Goal: Communication & Community: Answer question/provide support

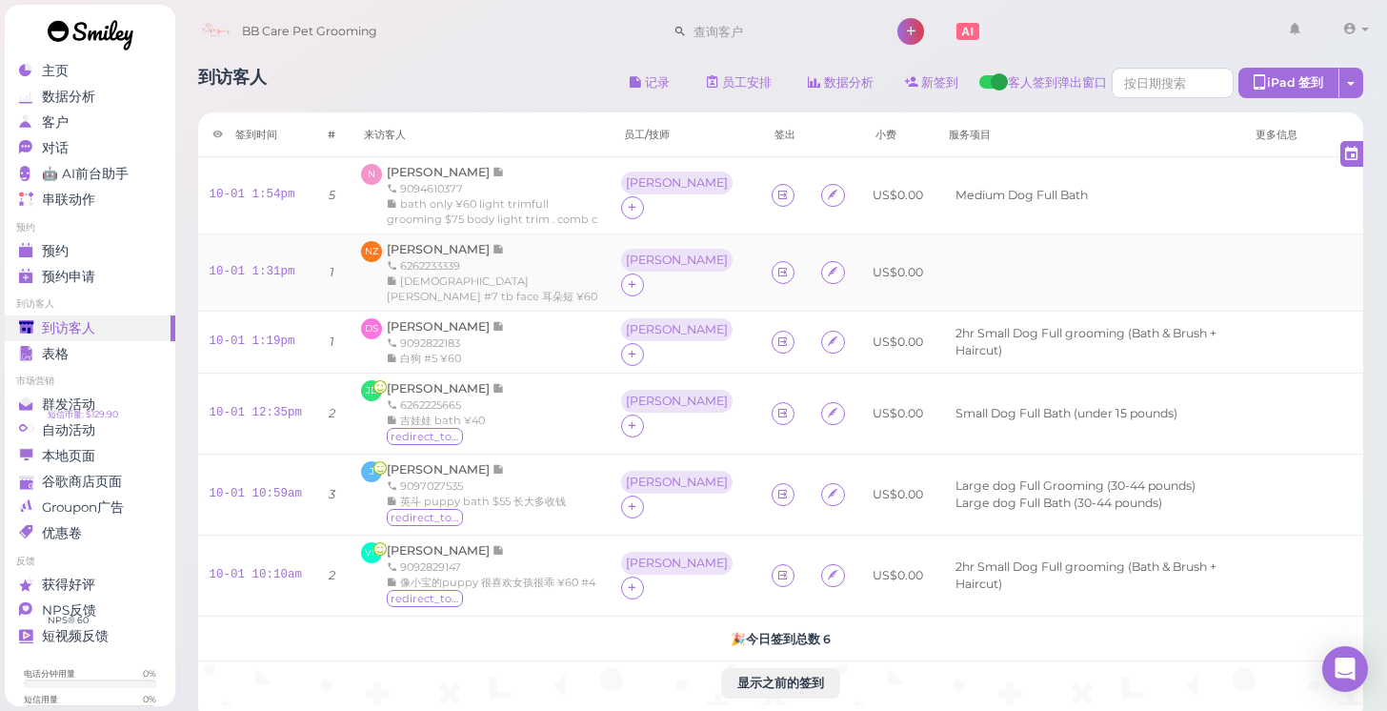
click at [457, 258] on div "6262233339" at bounding box center [492, 265] width 211 height 15
click at [446, 252] on span "[PERSON_NAME]" at bounding box center [440, 249] width 106 height 14
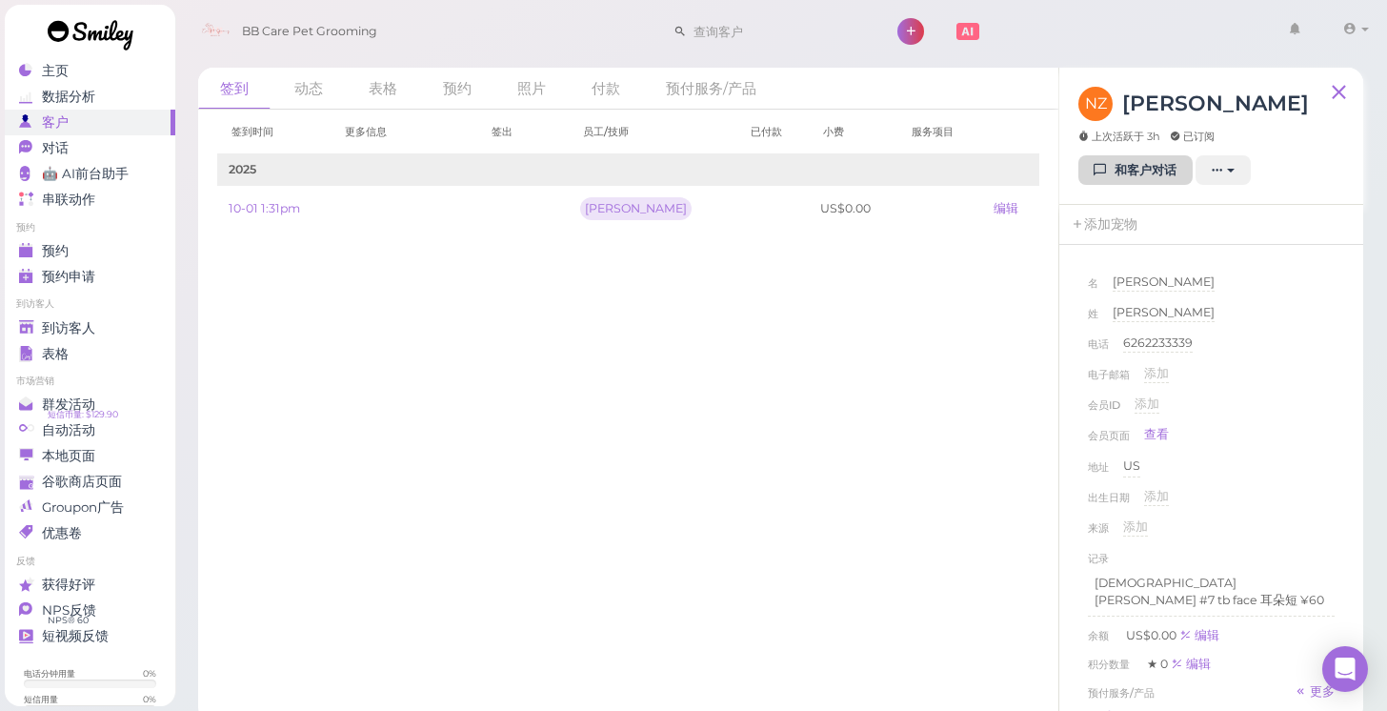
click at [1125, 176] on link "和客户对话" at bounding box center [1135, 170] width 114 height 30
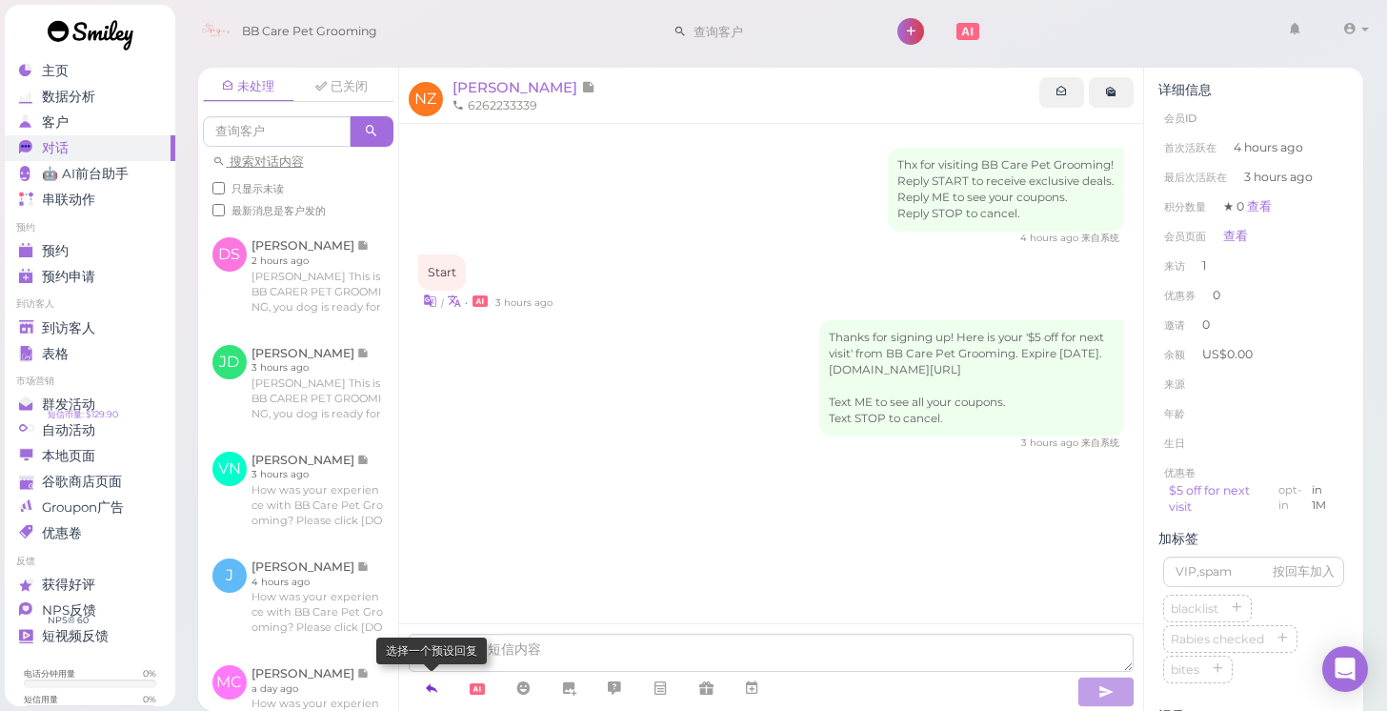
click at [441, 702] on link at bounding box center [432, 688] width 46 height 33
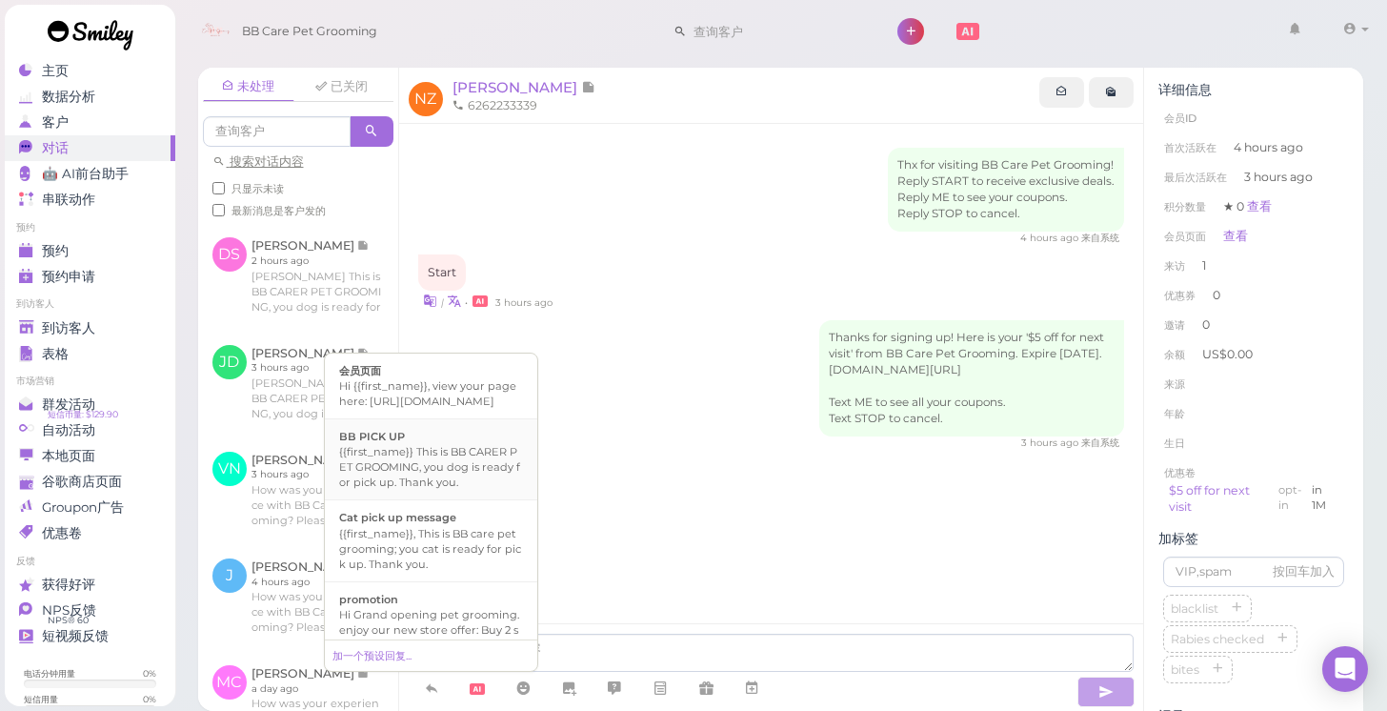
click at [453, 490] on div "{{first_name}} This is BB CARER PET GROOMING, you dog is ready for pick up. Tha…" at bounding box center [431, 467] width 184 height 46
type textarea "{{first_name}} This is BB CARER PET GROOMING, you dog is ready for pick up. Tha…"
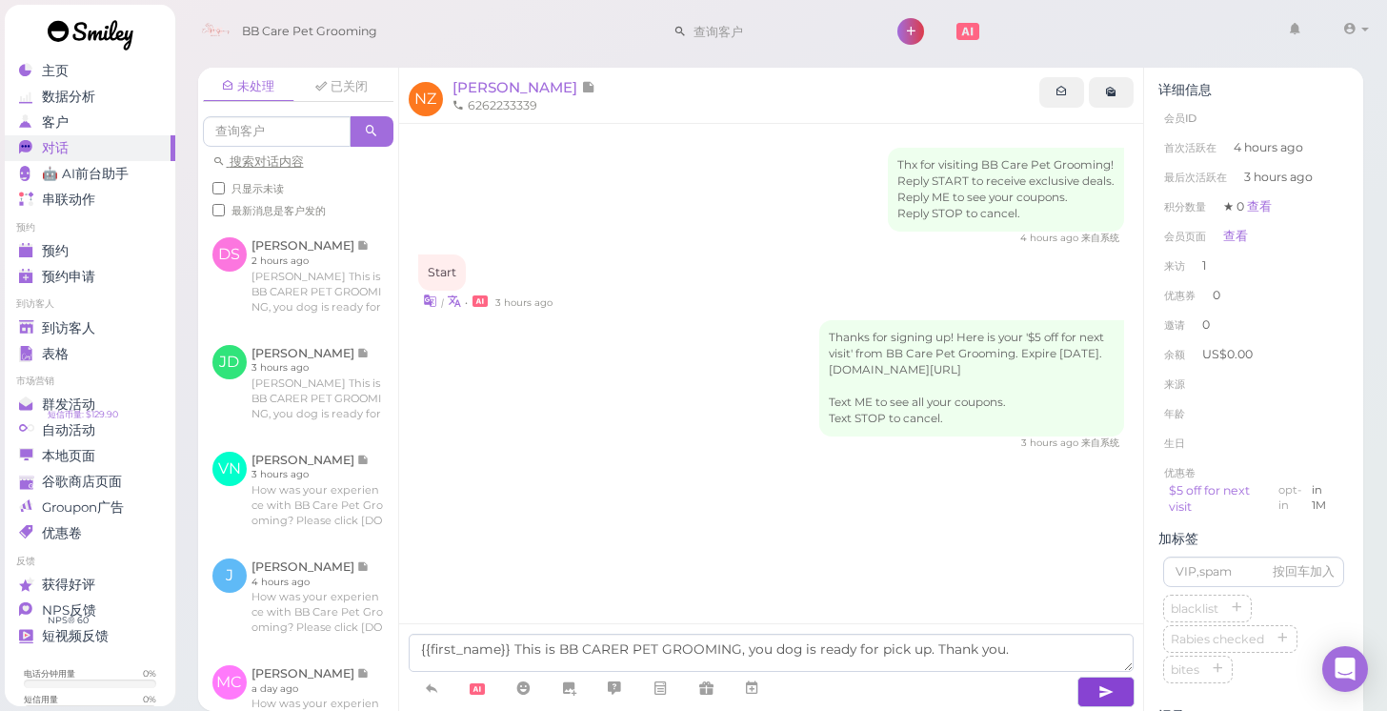
click at [1103, 686] on icon "button" at bounding box center [1105, 691] width 15 height 19
click at [1102, 684] on icon "button" at bounding box center [1106, 691] width 15 height 19
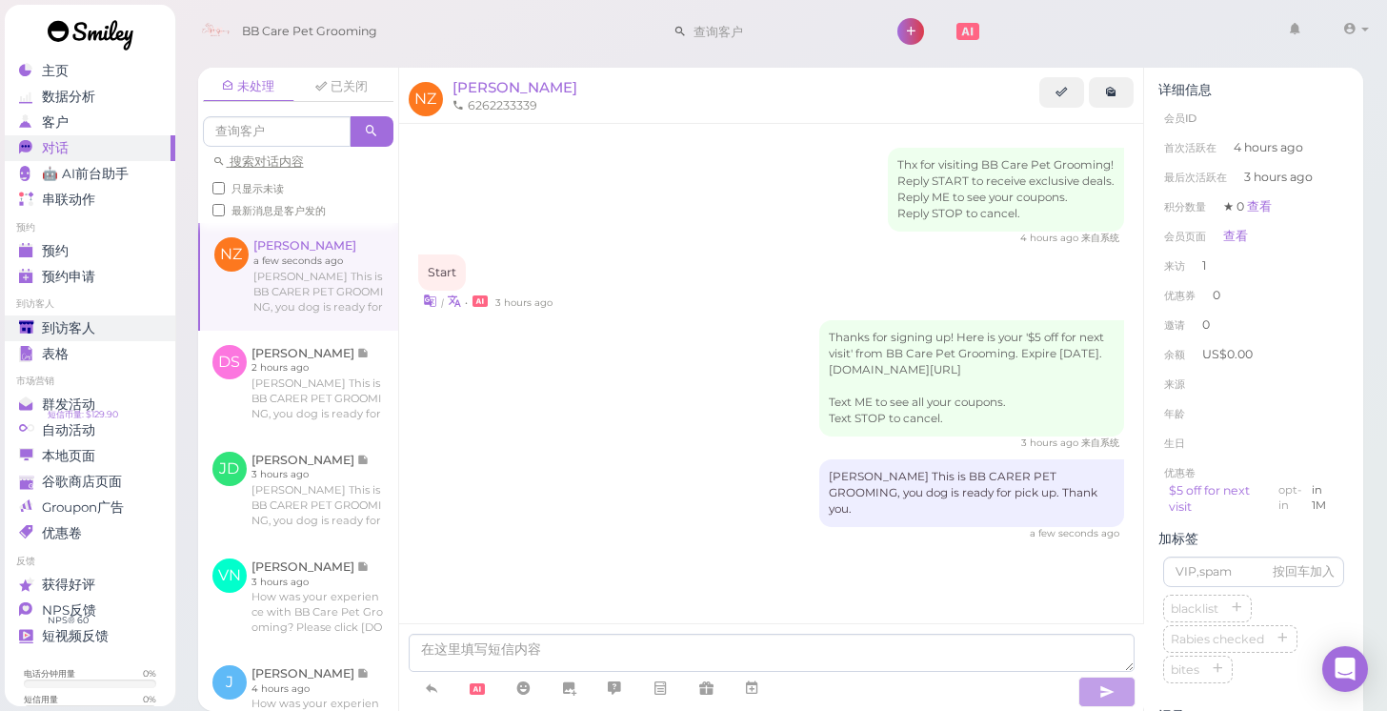
click at [163, 328] on link "到访客人" at bounding box center [90, 328] width 171 height 26
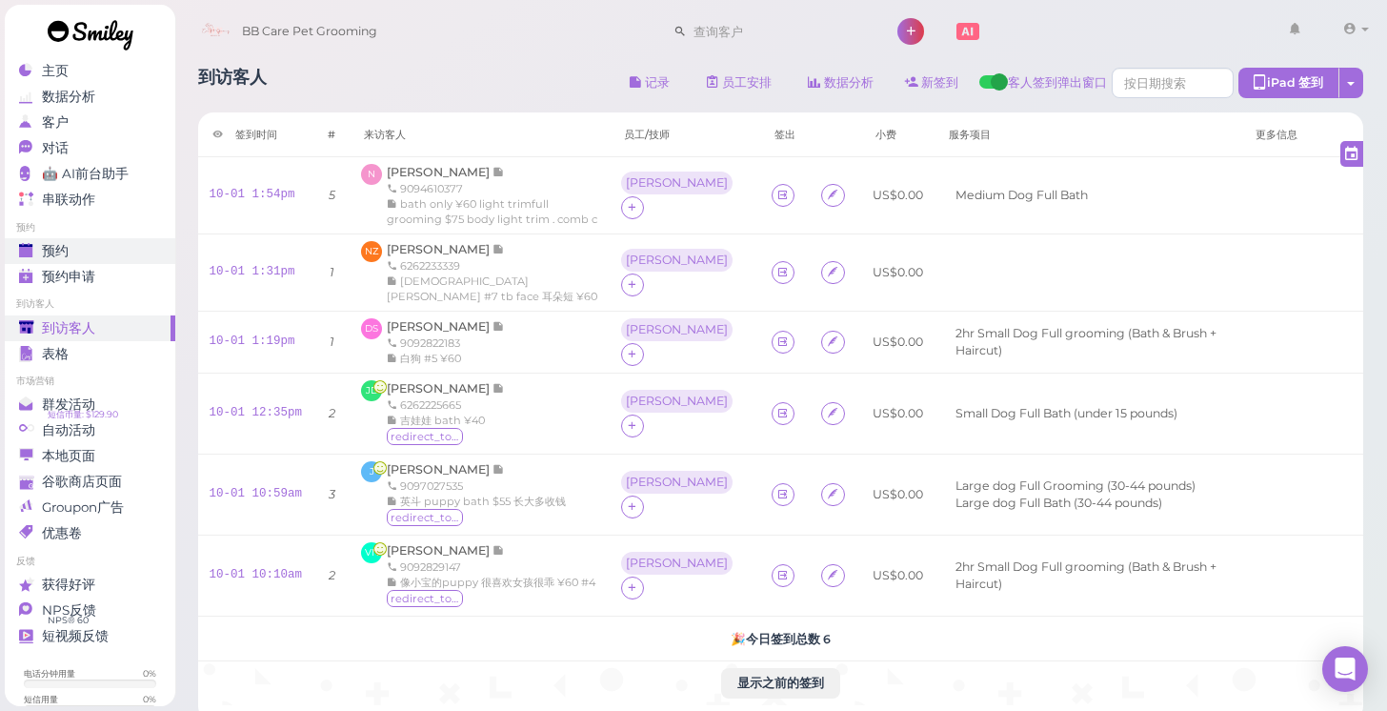
click at [106, 244] on div "预约" at bounding box center [87, 251] width 137 height 16
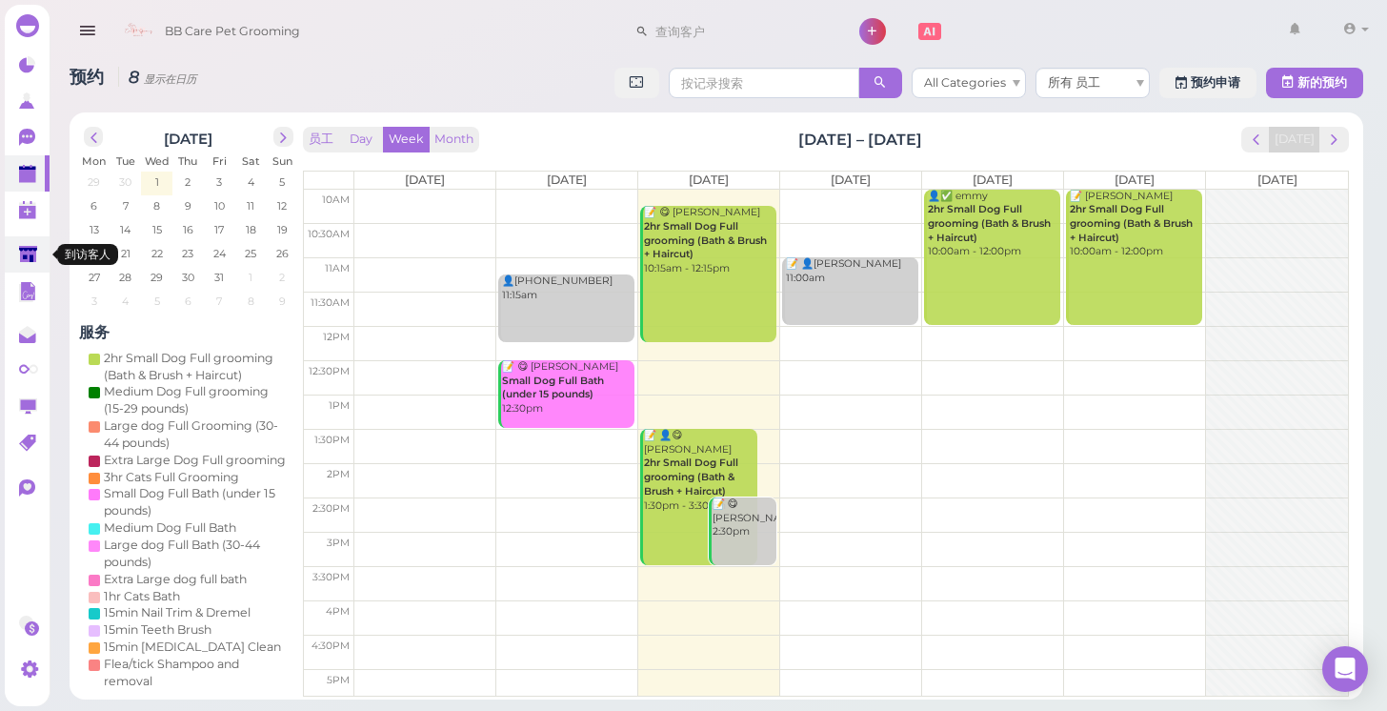
click at [41, 263] on link at bounding box center [27, 254] width 45 height 36
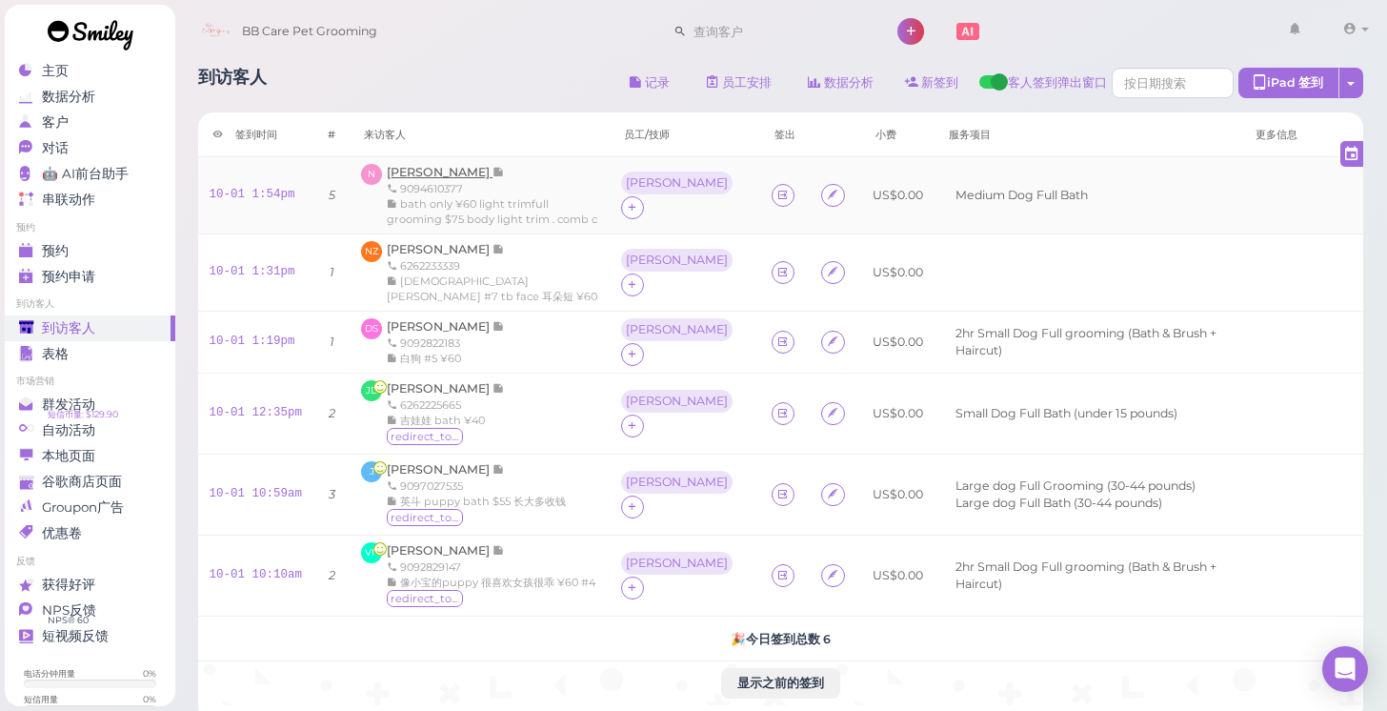
click at [430, 171] on span "[PERSON_NAME]" at bounding box center [440, 172] width 106 height 14
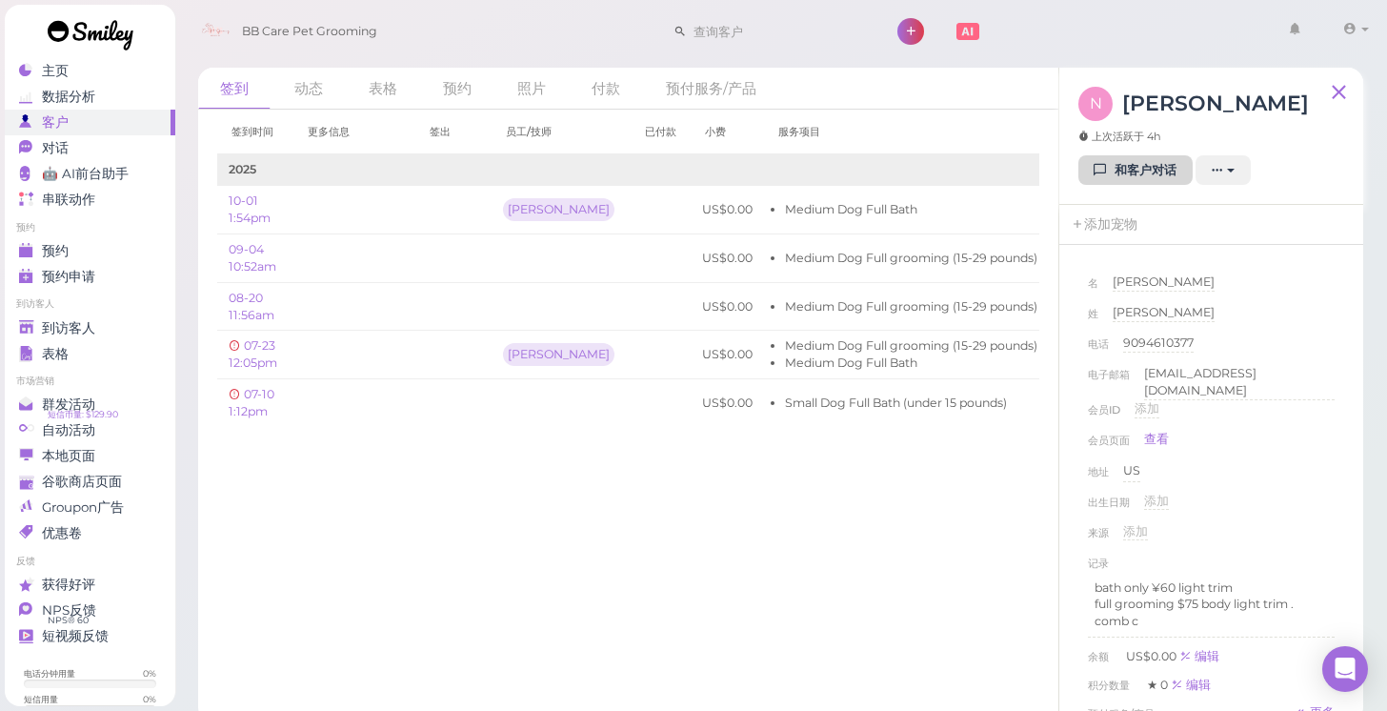
click at [1094, 176] on link "和客户对话" at bounding box center [1135, 170] width 114 height 30
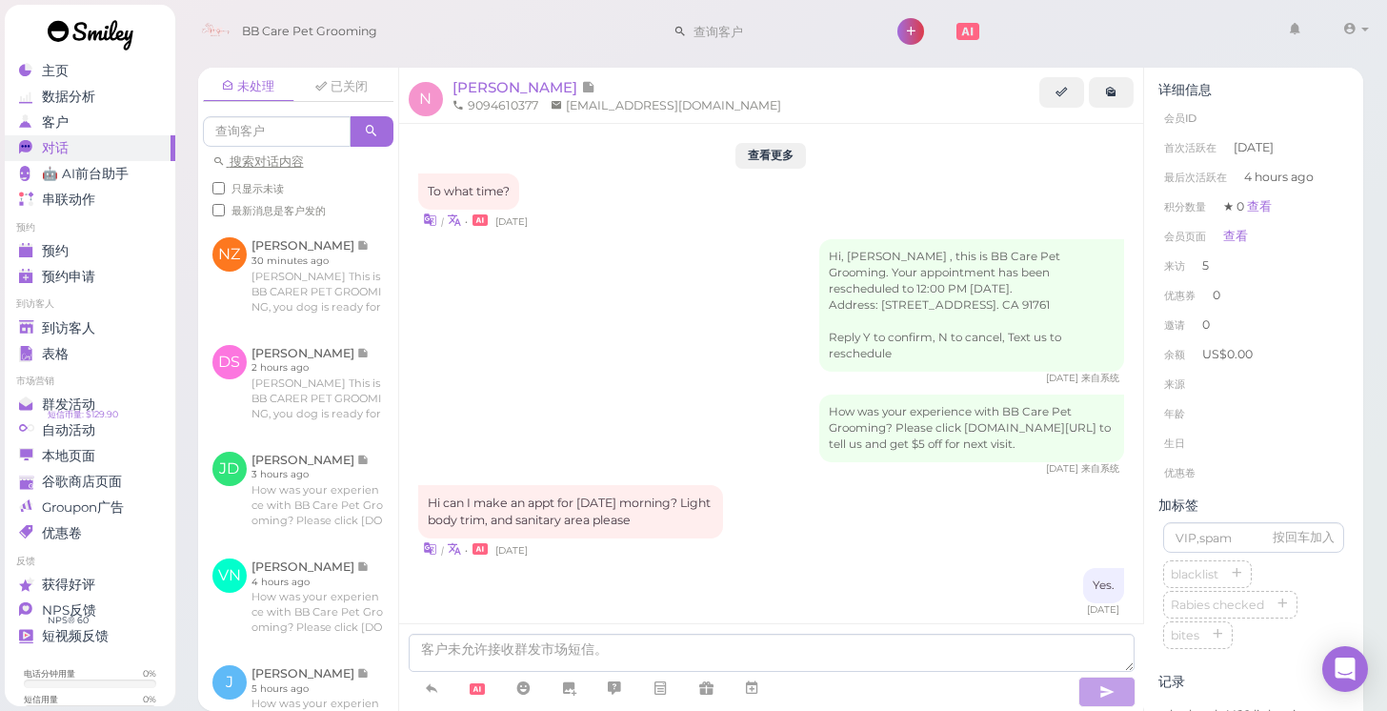
scroll to position [2362, 0]
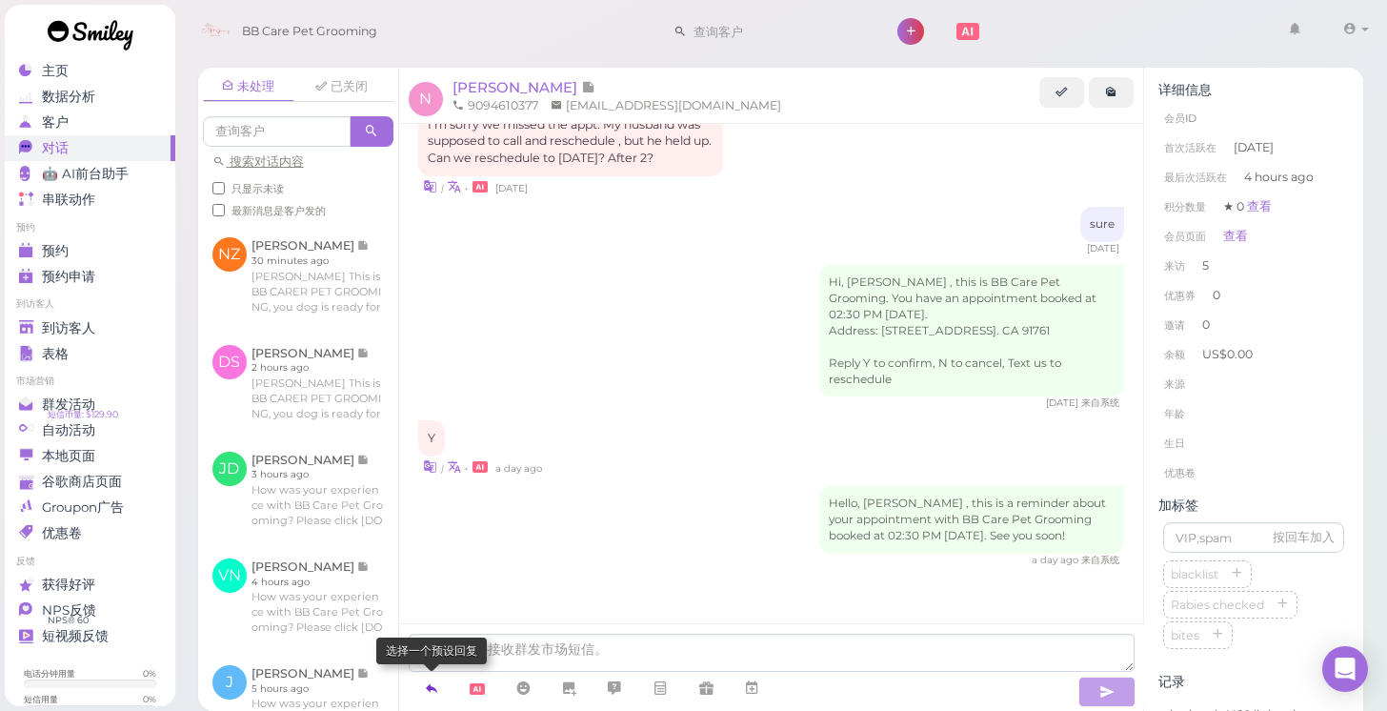
click at [442, 689] on link at bounding box center [432, 688] width 46 height 33
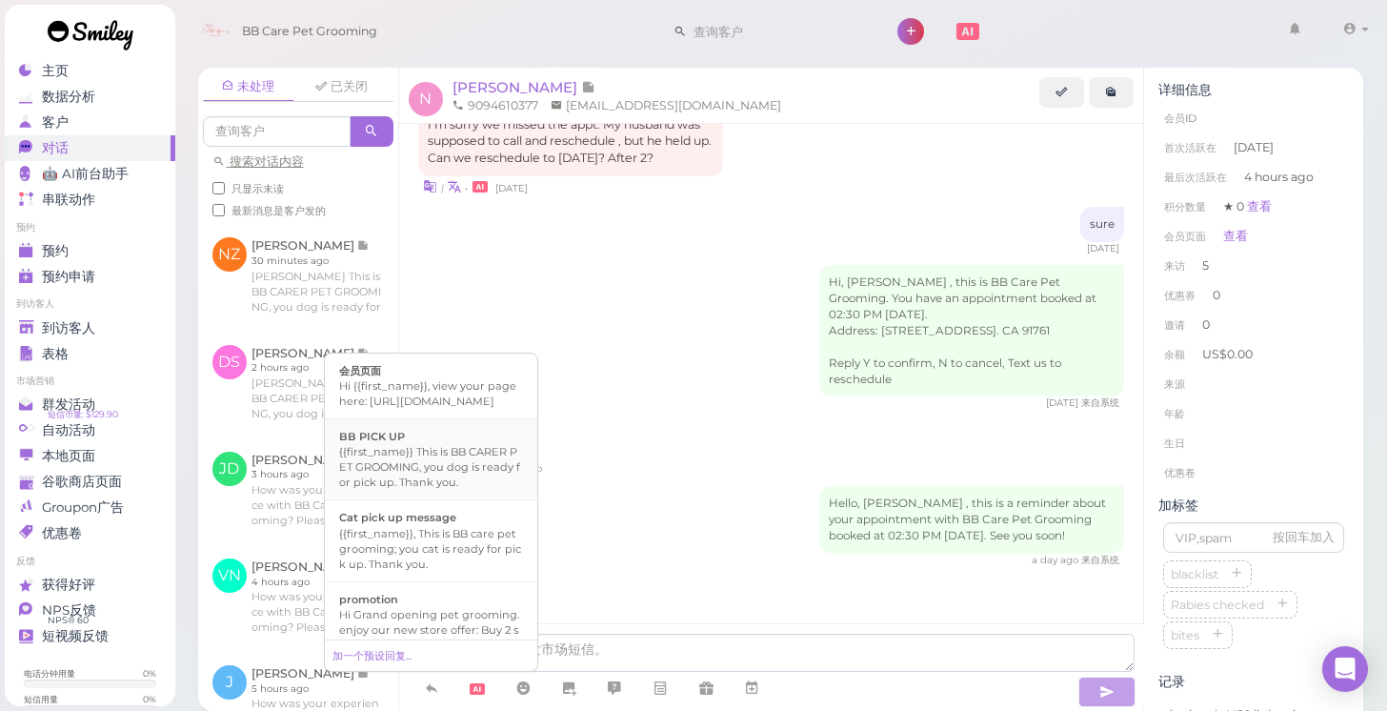
click at [452, 490] on div "{{first_name}} This is BB CARER PET GROOMING, you dog is ready for pick up. Tha…" at bounding box center [431, 467] width 184 height 46
type textarea "{{first_name}} This is BB CARER PET GROOMING, you dog is ready for pick up. Tha…"
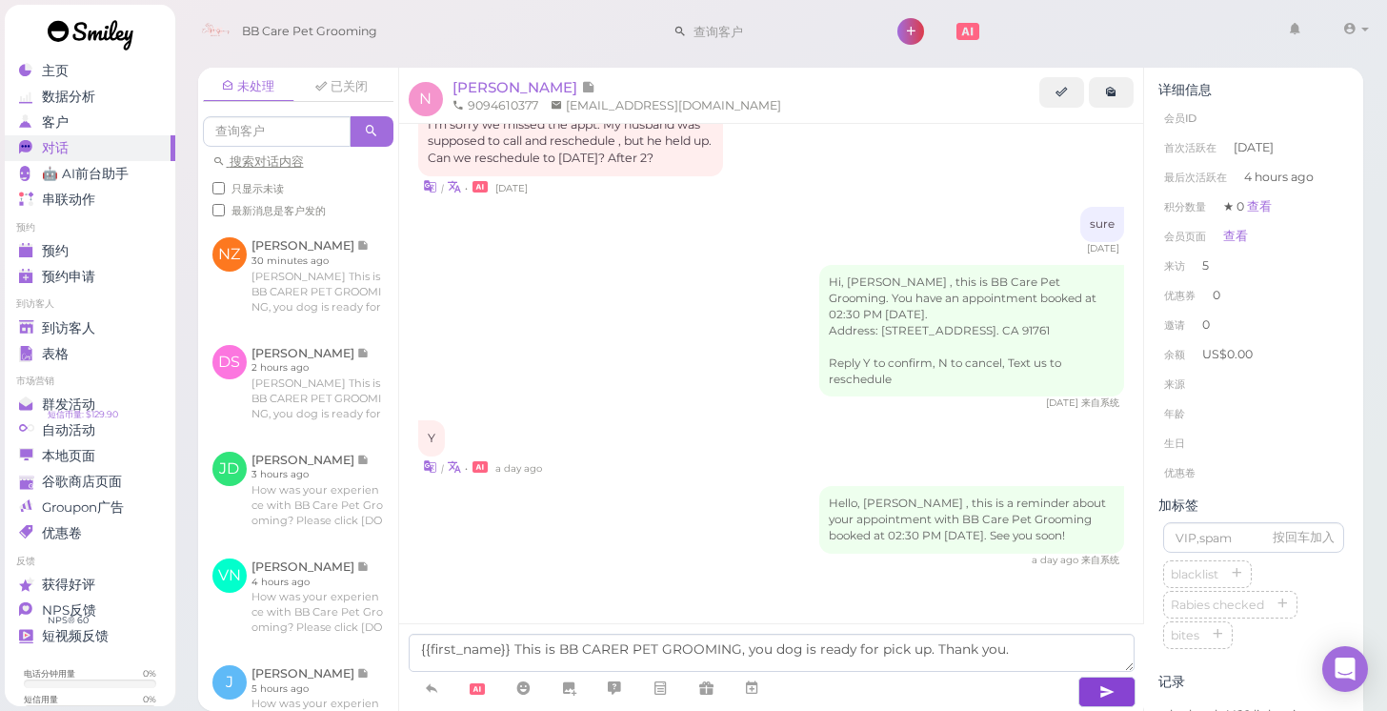
click at [1100, 700] on icon "button" at bounding box center [1106, 691] width 15 height 19
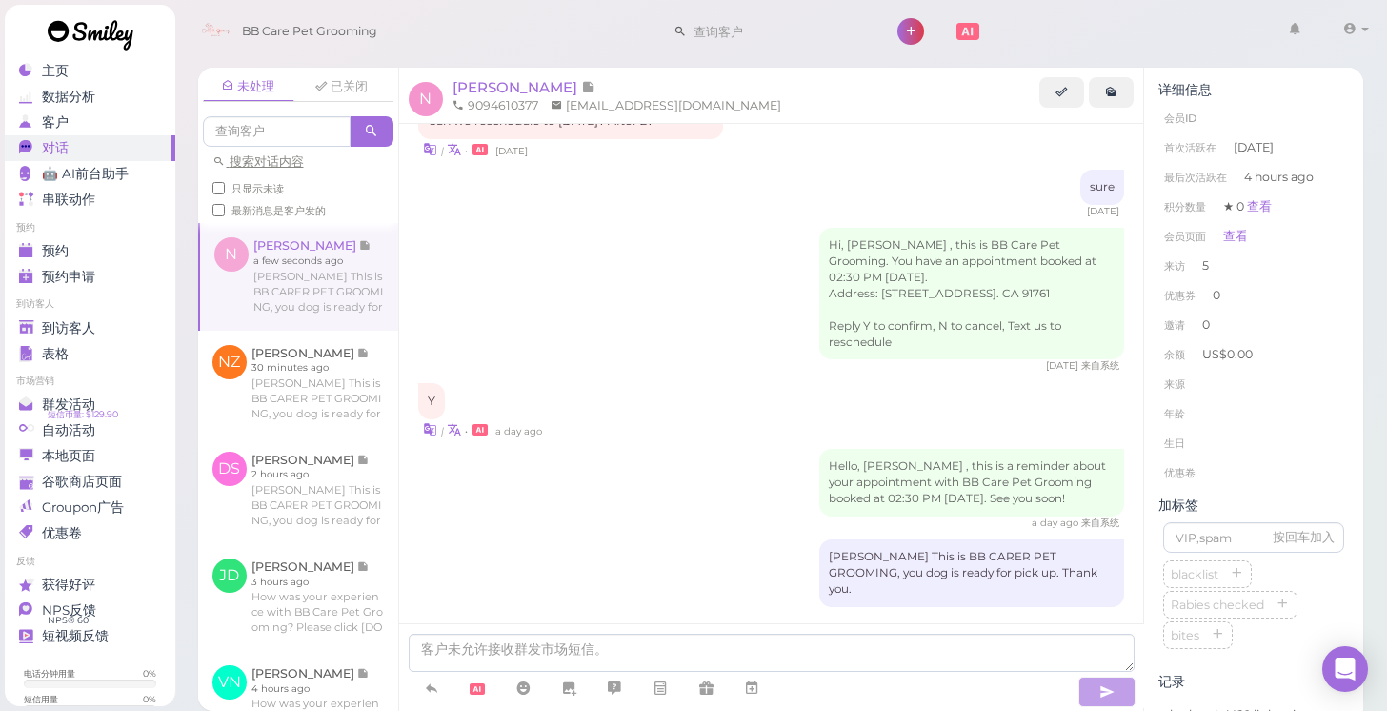
scroll to position [2421, 0]
